Goal: Communication & Community: Connect with others

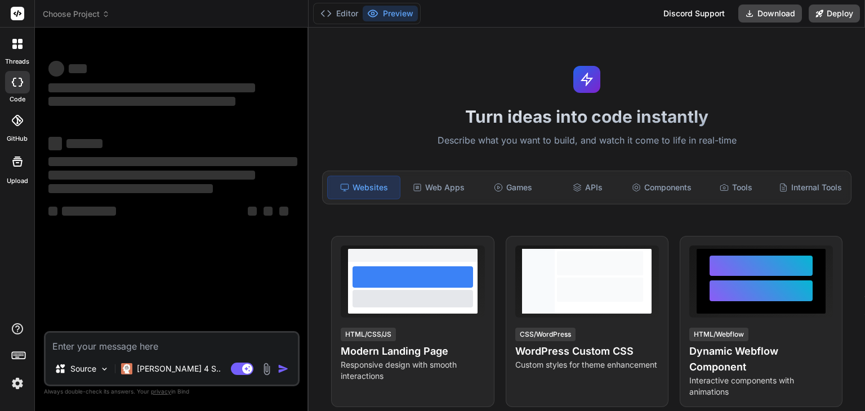
click at [16, 383] on img at bounding box center [17, 383] width 19 height 19
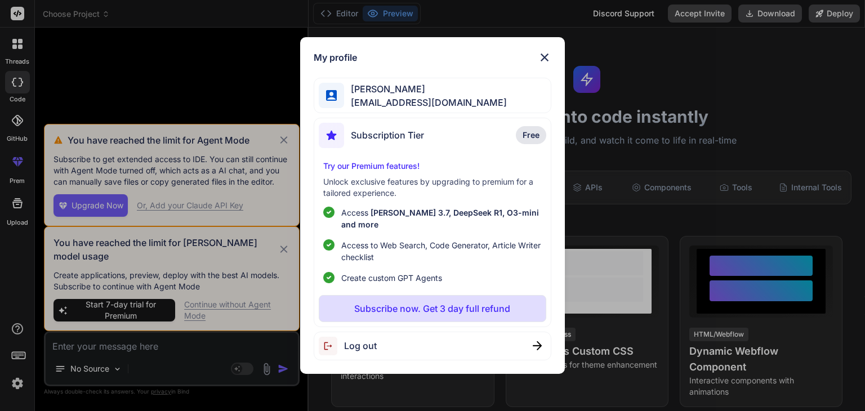
click at [379, 142] on span "Subscription Tier" at bounding box center [387, 135] width 73 height 14
click at [280, 154] on div "My profile [PERSON_NAME] [EMAIL_ADDRESS][DOMAIN_NAME] Subscription Tier Free Tr…" at bounding box center [432, 205] width 865 height 411
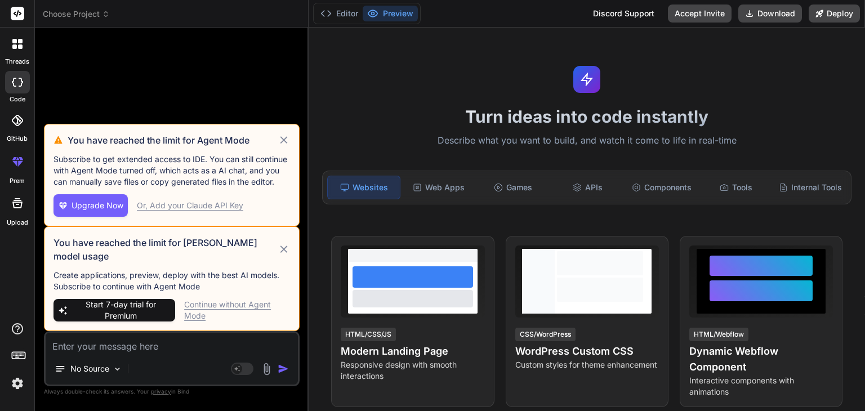
click at [186, 364] on div "No Source" at bounding box center [172, 371] width 252 height 27
click at [281, 147] on icon at bounding box center [284, 140] width 13 height 14
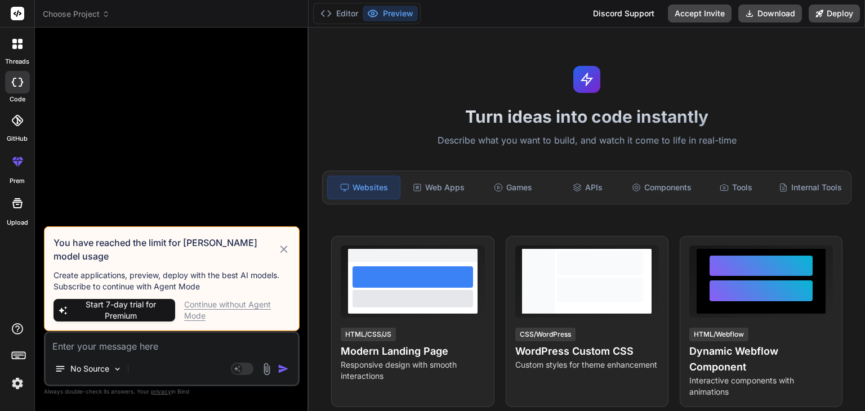
click at [283, 255] on icon at bounding box center [284, 250] width 13 height 14
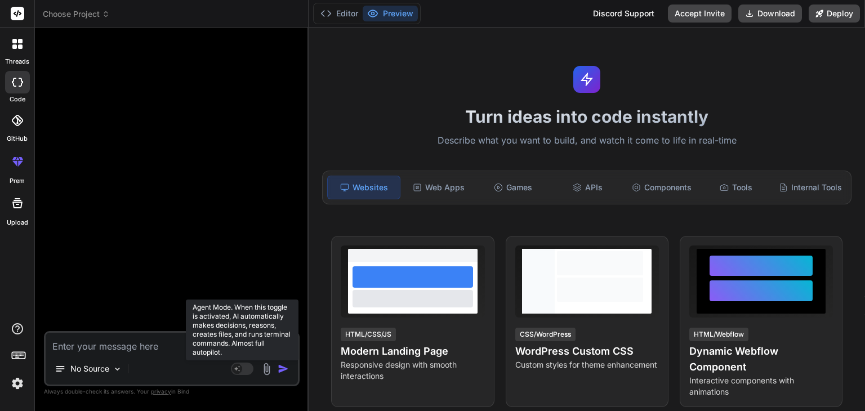
click at [241, 370] on rect at bounding box center [237, 369] width 10 height 10
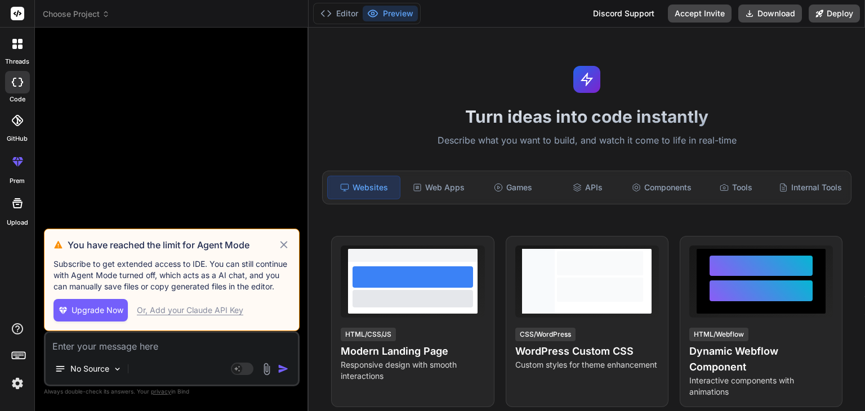
click at [286, 246] on icon at bounding box center [284, 245] width 13 height 14
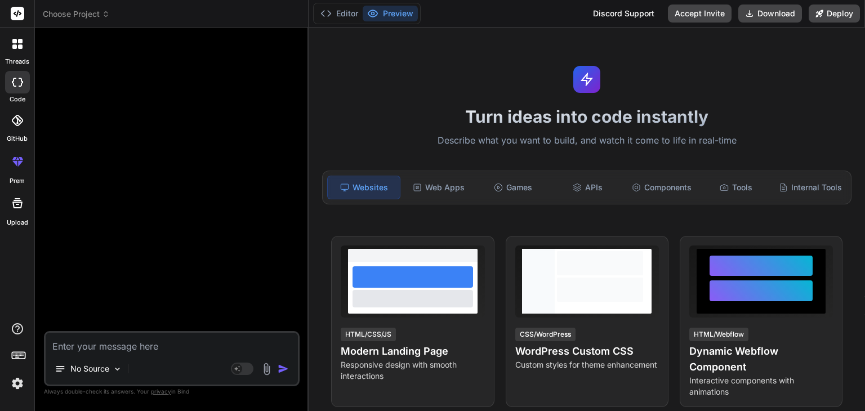
click at [14, 384] on img at bounding box center [17, 383] width 19 height 19
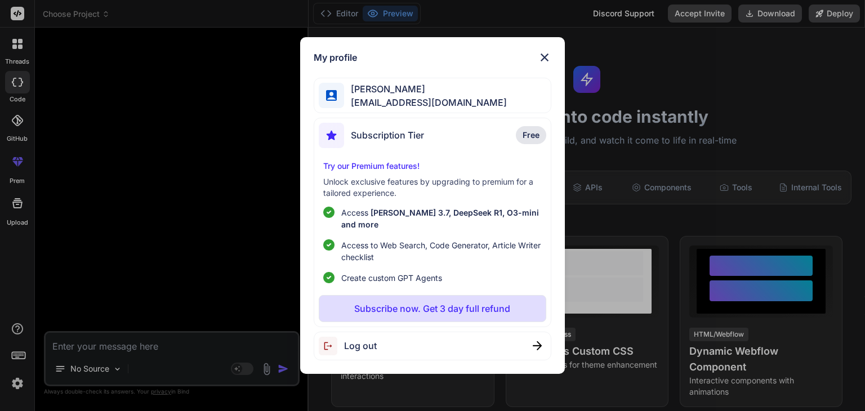
click at [531, 141] on span "Free" at bounding box center [531, 135] width 17 height 11
click at [546, 61] on img at bounding box center [545, 58] width 14 height 14
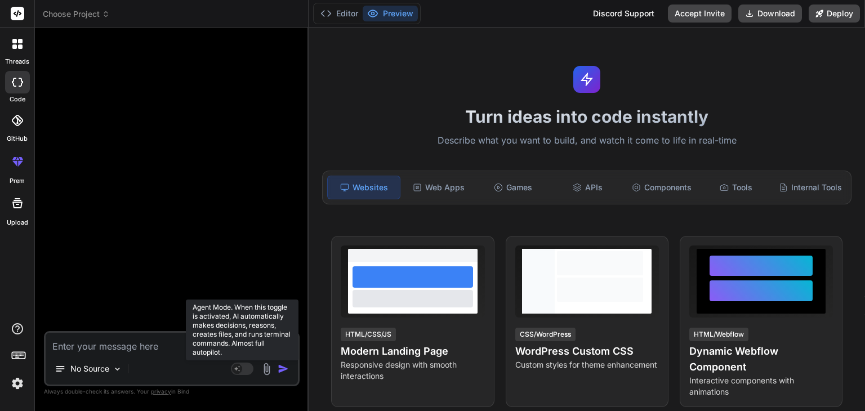
click at [248, 368] on rect at bounding box center [242, 369] width 23 height 12
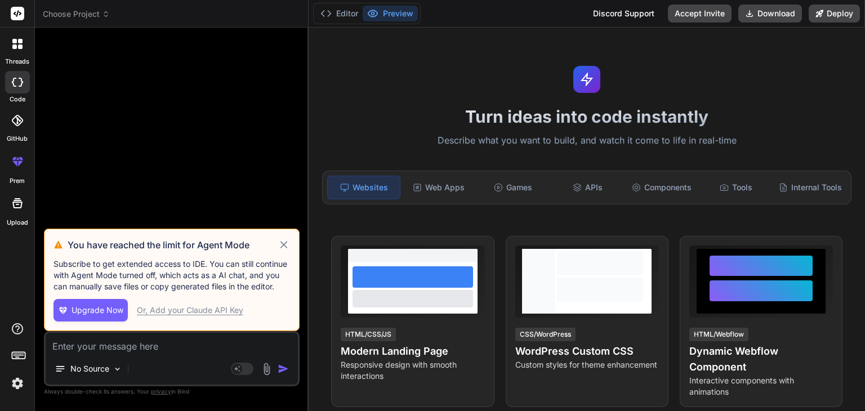
click at [279, 242] on icon at bounding box center [284, 245] width 13 height 14
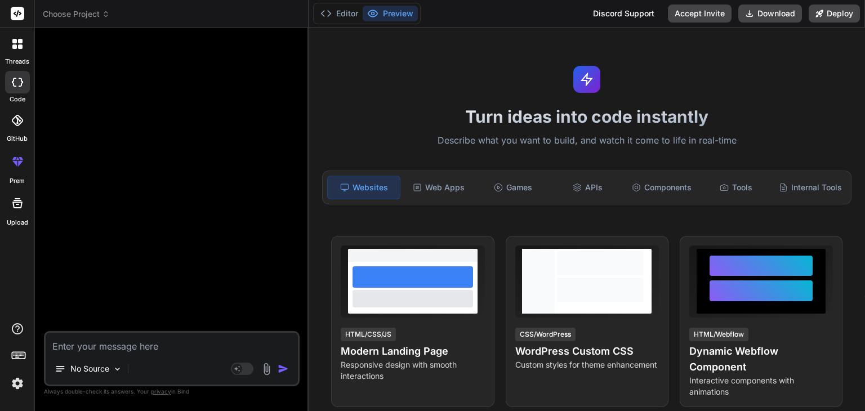
click at [20, 386] on img at bounding box center [17, 383] width 19 height 19
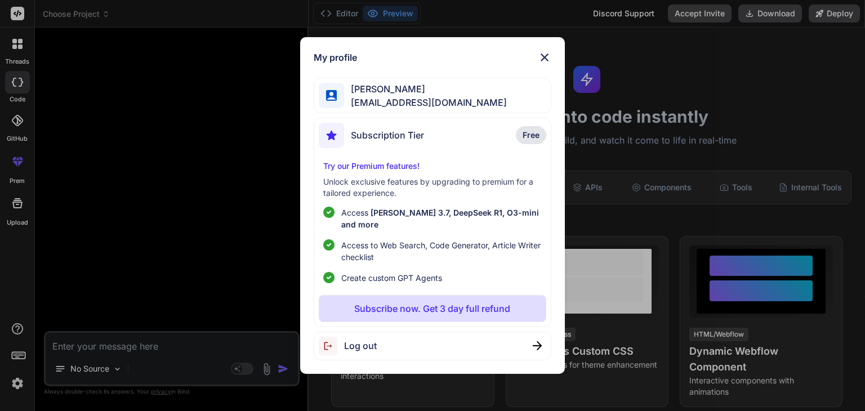
click at [105, 11] on div "My profile [PERSON_NAME] [EMAIL_ADDRESS][DOMAIN_NAME] Subscription Tier Free Tr…" at bounding box center [432, 205] width 865 height 411
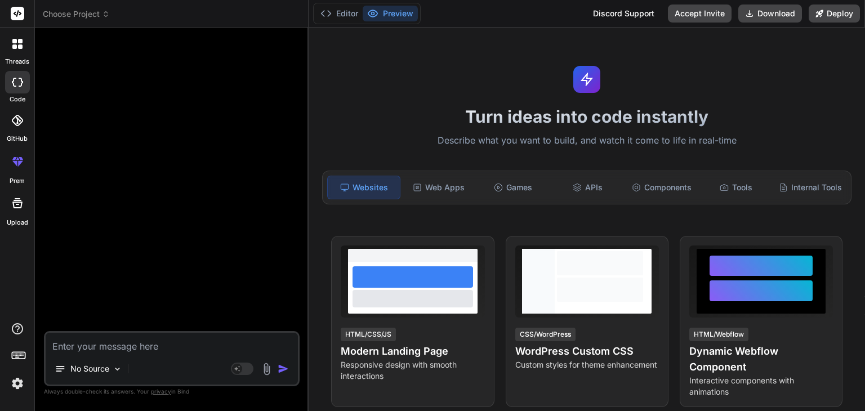
click at [105, 11] on icon at bounding box center [106, 14] width 8 height 8
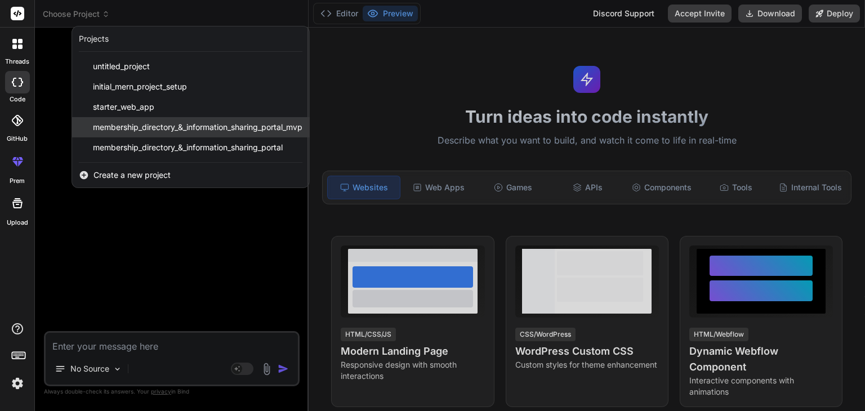
click at [135, 132] on span "membership_directory_&_information_sharing_portal_mvp" at bounding box center [198, 127] width 210 height 11
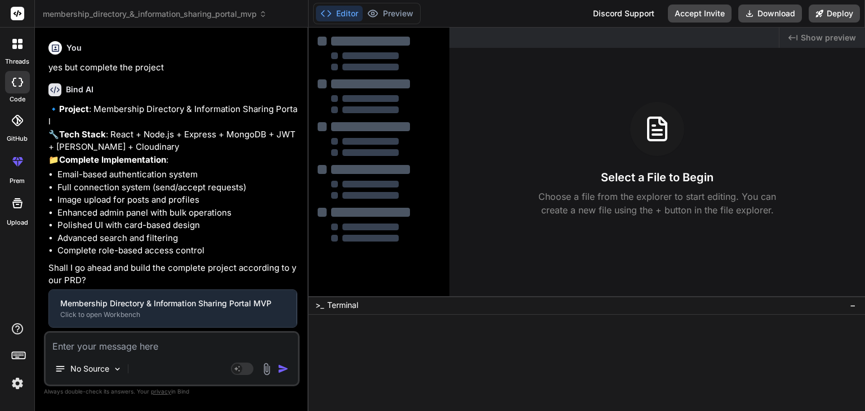
type textarea "x"
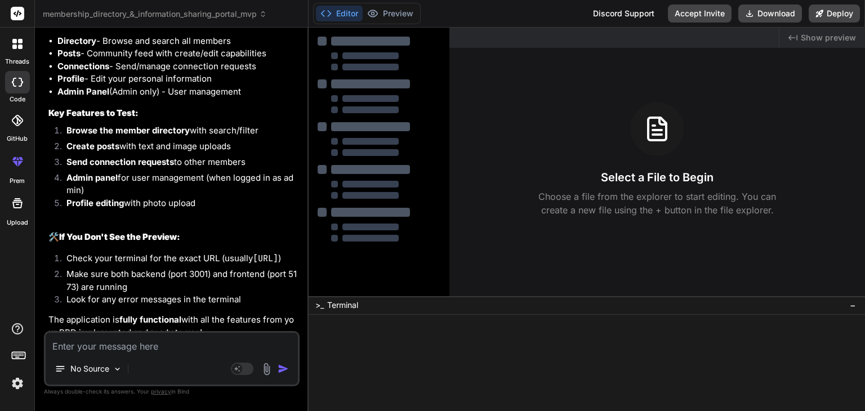
scroll to position [2794, 0]
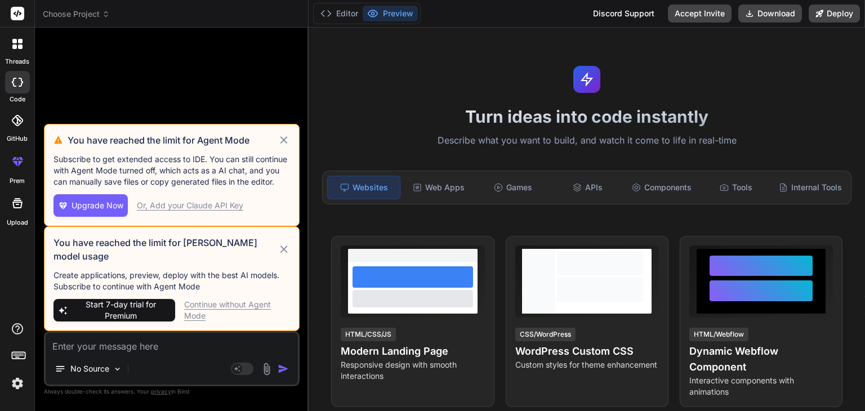
click at [16, 388] on img at bounding box center [17, 383] width 19 height 19
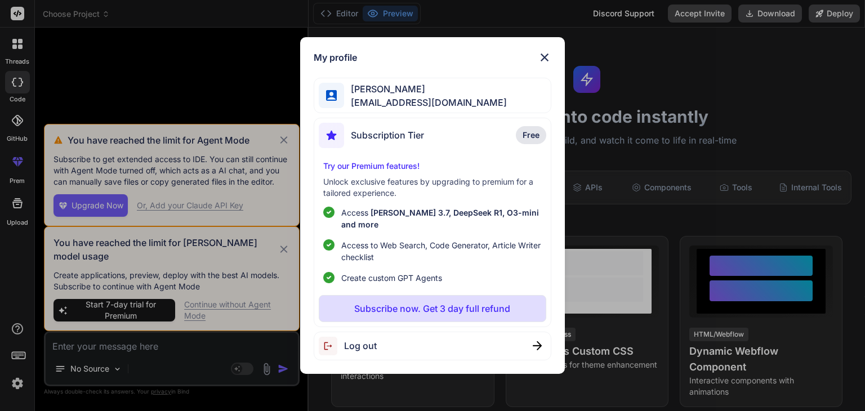
drag, startPoint x: 338, startPoint y: 141, endPoint x: 378, endPoint y: 128, distance: 42.2
drag, startPoint x: 378, startPoint y: 128, endPoint x: 366, endPoint y: 144, distance: 20.1
drag, startPoint x: 366, startPoint y: 144, endPoint x: 316, endPoint y: 266, distance: 132.4
drag, startPoint x: 316, startPoint y: 266, endPoint x: 531, endPoint y: 82, distance: 283.2
click at [531, 82] on div "My profile [PERSON_NAME] [EMAIL_ADDRESS][DOMAIN_NAME] Subscription Tier Free Tr…" at bounding box center [432, 205] width 264 height 337
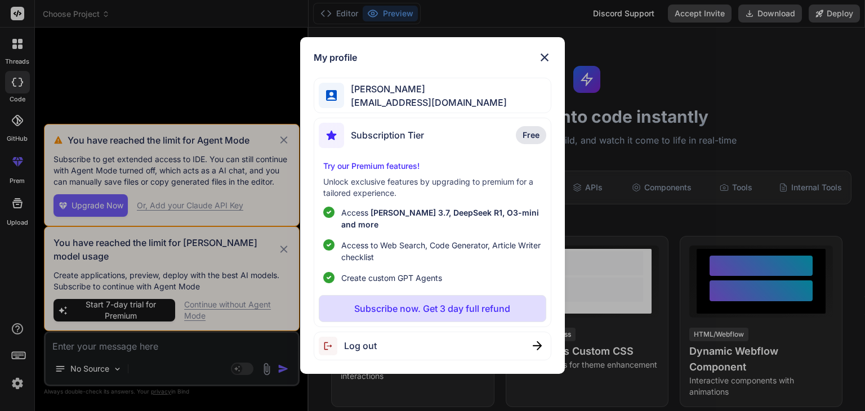
click at [541, 60] on img at bounding box center [545, 58] width 14 height 14
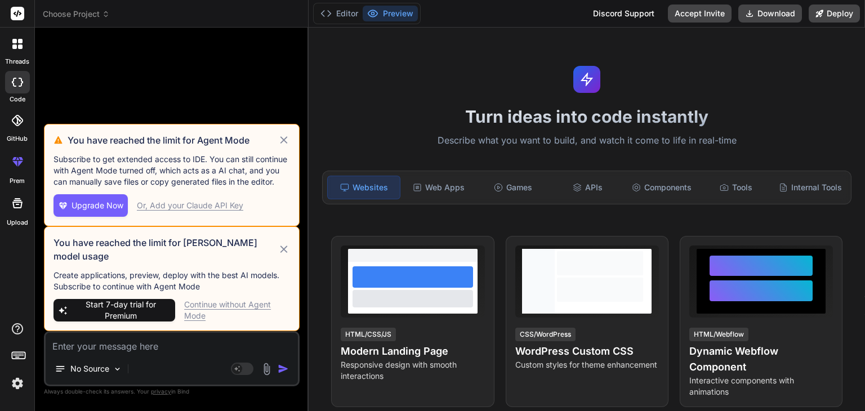
click at [284, 252] on icon at bounding box center [284, 250] width 13 height 14
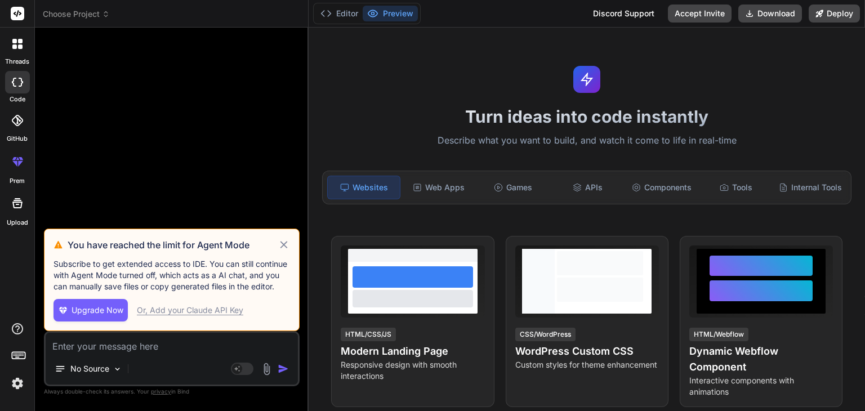
click at [286, 241] on icon at bounding box center [284, 245] width 13 height 14
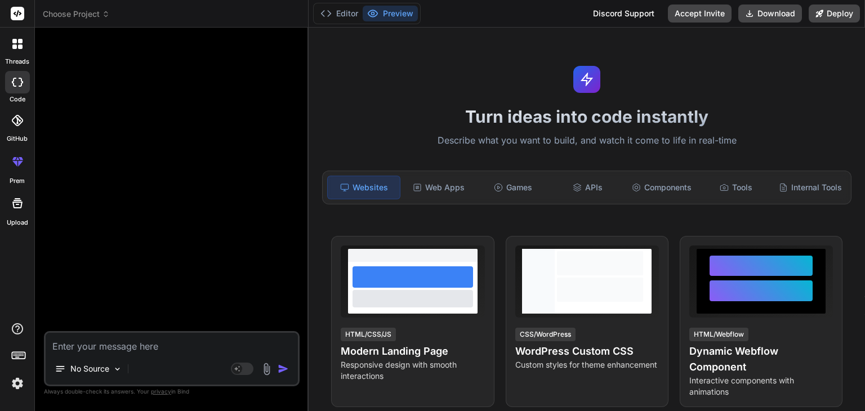
click at [255, 146] on div at bounding box center [172, 184] width 253 height 295
click at [698, 19] on button "Accept Invite" at bounding box center [700, 14] width 64 height 18
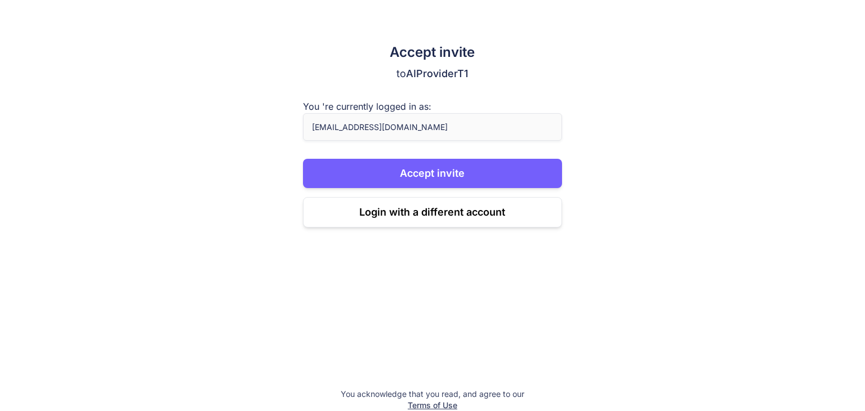
click at [698, 15] on div "Accept invite to AIProviderT1 You 're currently logged in as: [EMAIL_ADDRESS][D…" at bounding box center [432, 205] width 865 height 411
click at [446, 74] on span "AIProviderT1" at bounding box center [437, 74] width 62 height 12
click at [451, 72] on span "AIProviderT1" at bounding box center [437, 74] width 62 height 12
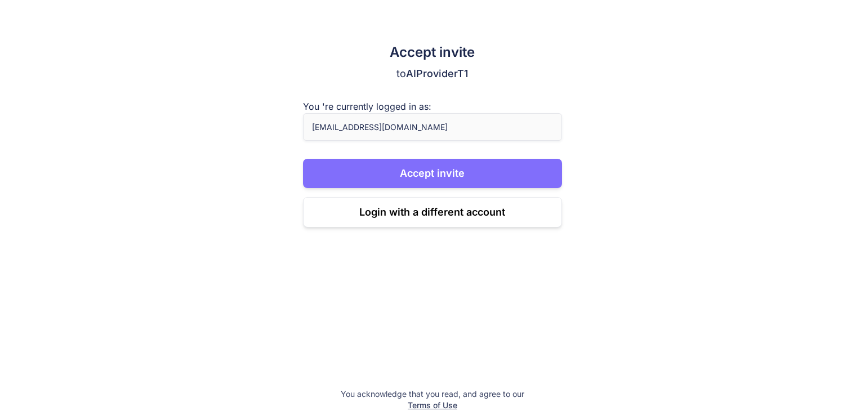
click at [433, 178] on button "Accept invite" at bounding box center [433, 173] width 260 height 29
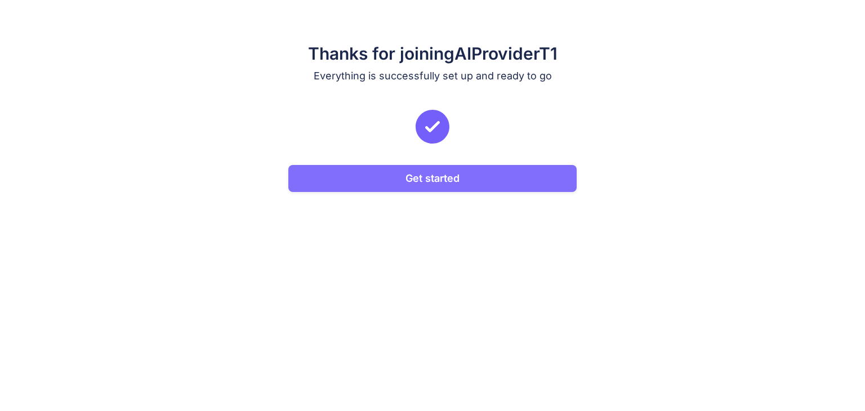
click at [424, 180] on button "Get started" at bounding box center [432, 178] width 288 height 27
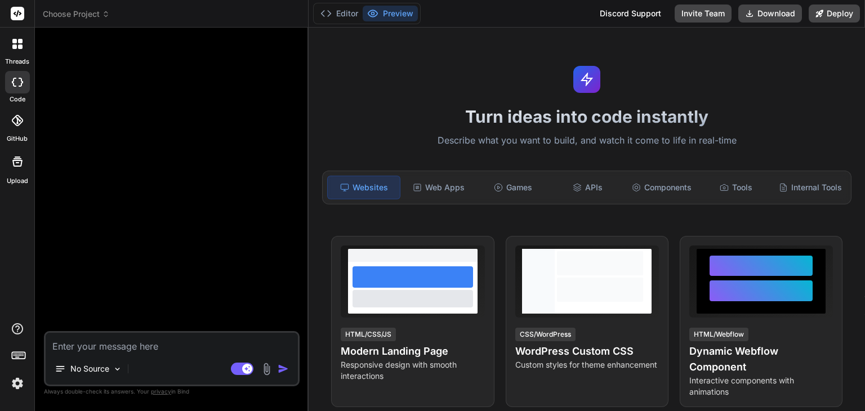
click at [414, 57] on div "Turn ideas into code instantly Describe what you want to build, and watch it co…" at bounding box center [587, 220] width 556 height 384
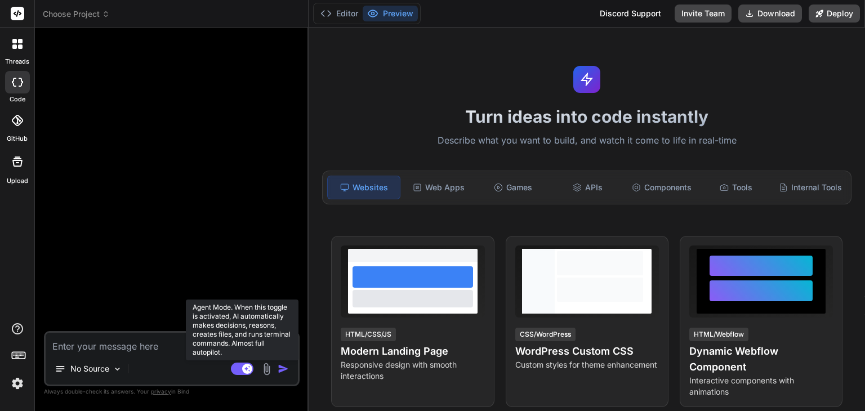
click at [241, 365] on rect at bounding box center [242, 369] width 23 height 12
click at [241, 365] on rect at bounding box center [237, 369] width 10 height 10
click at [250, 365] on rect at bounding box center [247, 369] width 10 height 10
click at [248, 375] on icon at bounding box center [242, 369] width 23 height 13
click at [243, 371] on rect at bounding box center [247, 369] width 10 height 10
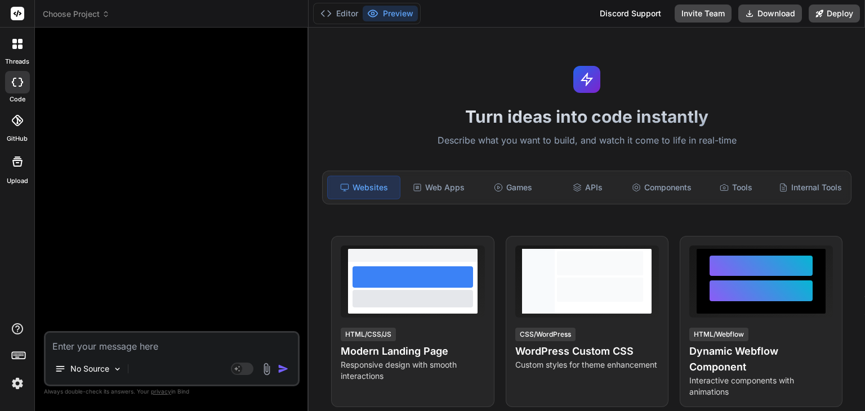
click at [84, 264] on div at bounding box center [172, 184] width 253 height 295
click at [210, 269] on div at bounding box center [172, 184] width 253 height 295
click at [193, 261] on div at bounding box center [172, 184] width 253 height 295
click at [17, 386] on img at bounding box center [17, 383] width 19 height 19
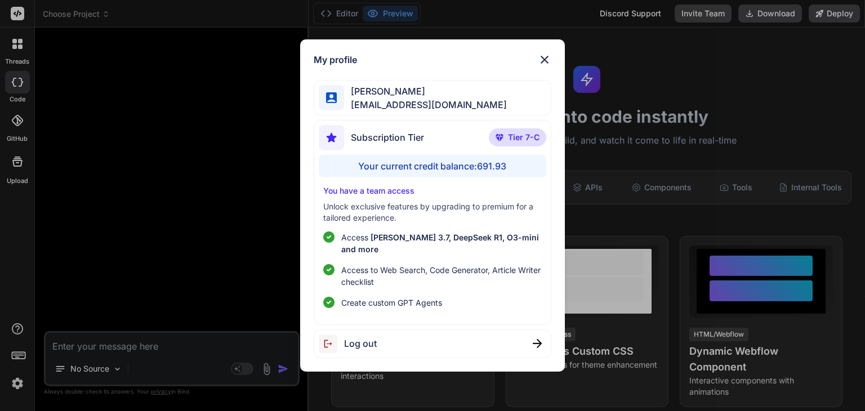
click at [17, 379] on div "My profile [PERSON_NAME] [EMAIL_ADDRESS][DOMAIN_NAME] Subscription Tier Tier 7-…" at bounding box center [432, 205] width 865 height 411
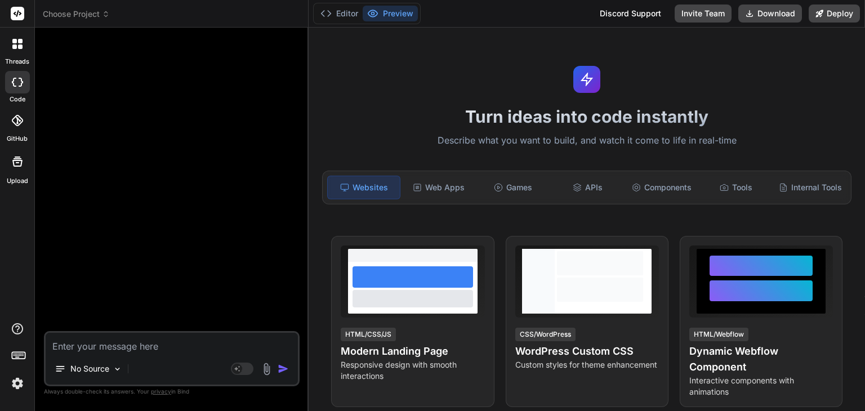
click at [15, 383] on img at bounding box center [17, 383] width 19 height 19
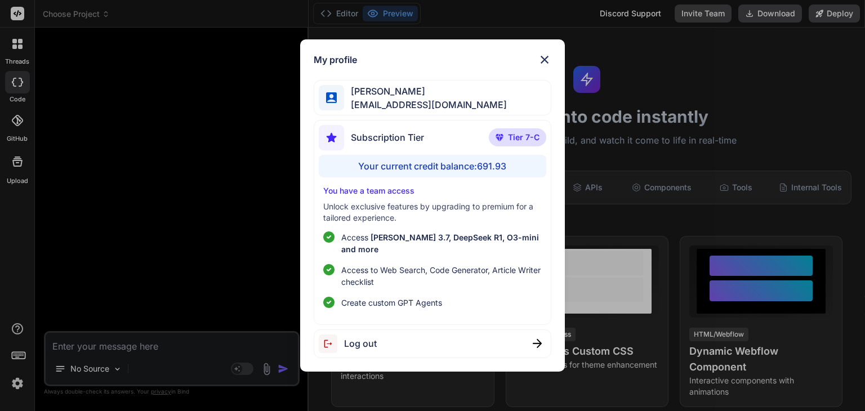
click at [506, 66] on div "My profile" at bounding box center [432, 60] width 237 height 14
click at [547, 62] on img at bounding box center [545, 60] width 14 height 14
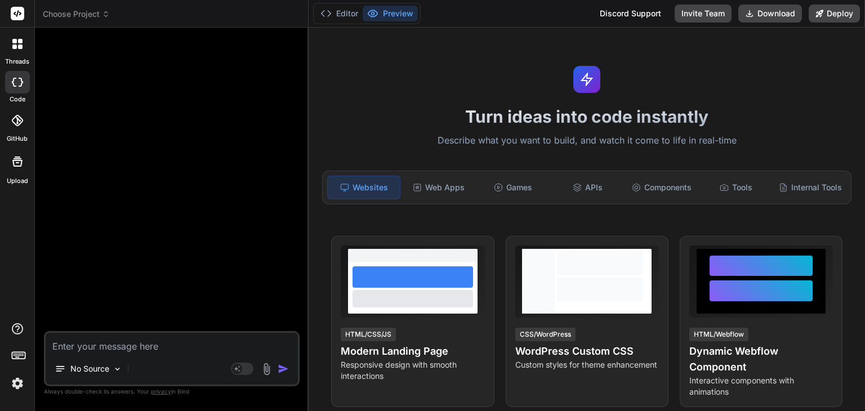
click at [12, 381] on img at bounding box center [17, 383] width 19 height 19
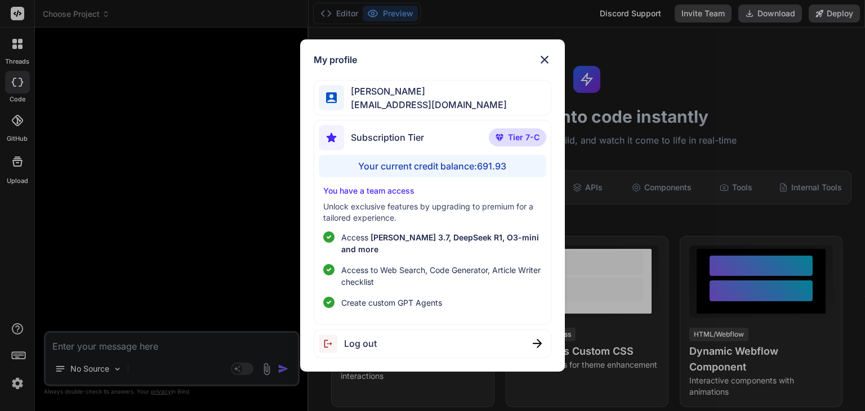
click at [17, 379] on div "My profile [PERSON_NAME] [EMAIL_ADDRESS][DOMAIN_NAME] Subscription Tier Tier 7-…" at bounding box center [432, 205] width 865 height 411
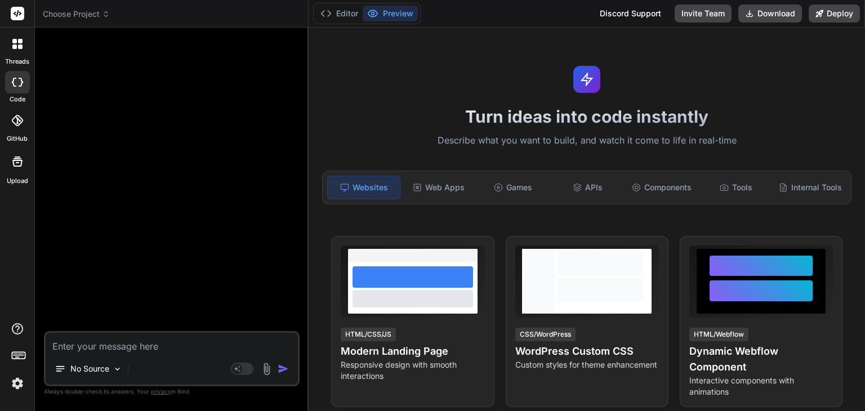
click at [16, 381] on img at bounding box center [17, 383] width 19 height 19
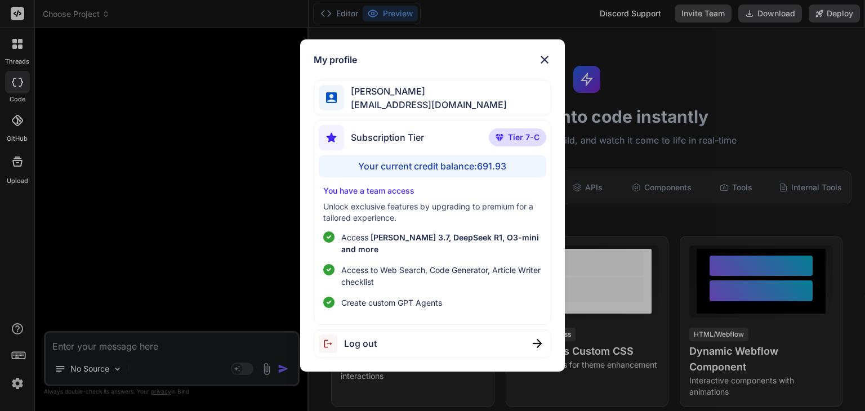
click at [545, 66] on img at bounding box center [545, 60] width 14 height 14
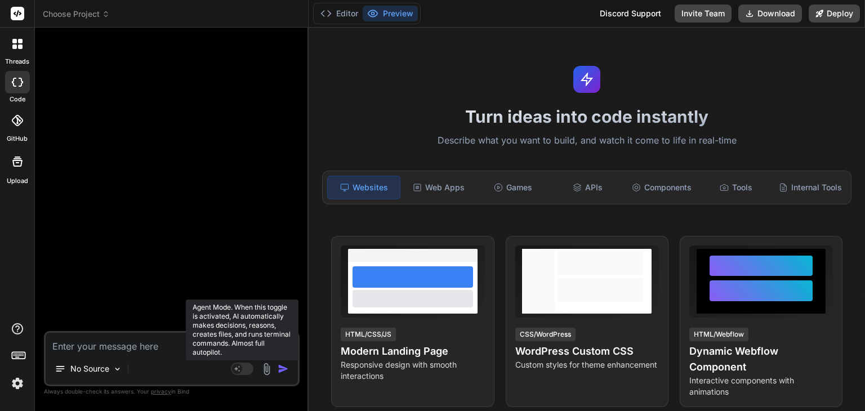
click at [246, 368] on rect at bounding box center [242, 369] width 23 height 12
click at [246, 368] on icon at bounding box center [248, 369] width 6 height 6
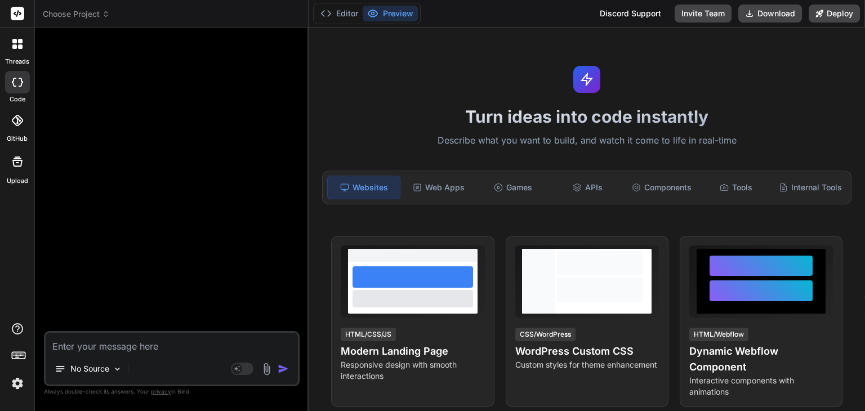
click at [235, 202] on div at bounding box center [172, 184] width 253 height 295
click at [16, 55] on div at bounding box center [18, 44] width 24 height 24
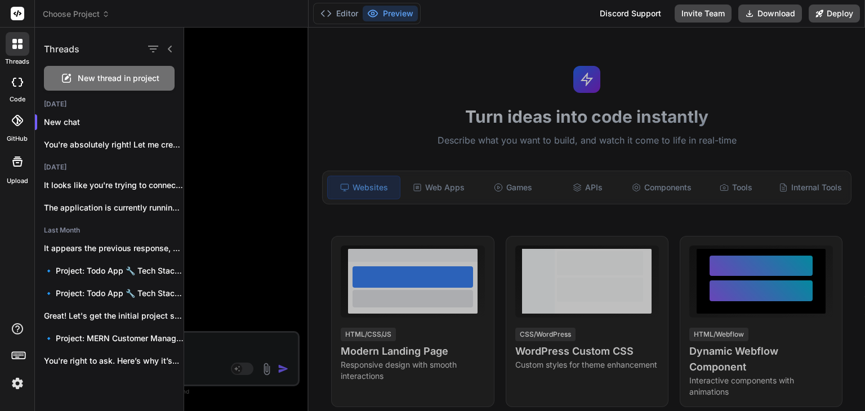
click at [214, 125] on div at bounding box center [524, 220] width 681 height 384
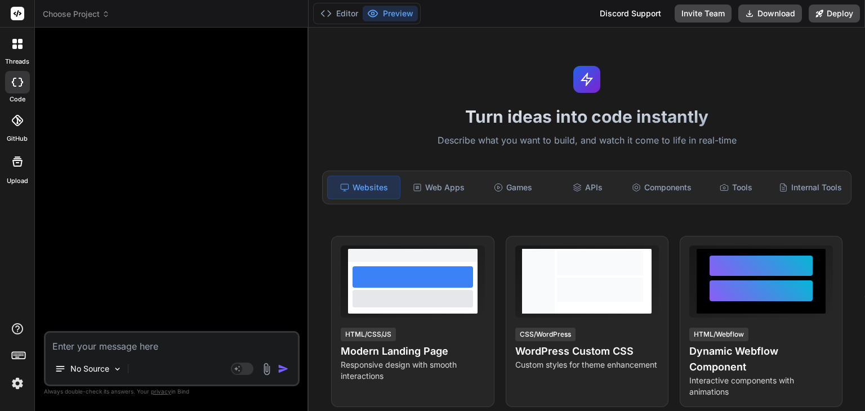
type textarea "x"
